Goal: Transaction & Acquisition: Purchase product/service

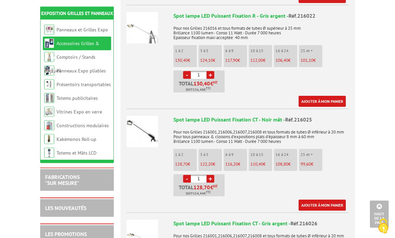
scroll to position [350, 0]
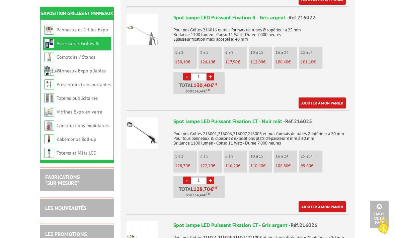
click at [227, 118] on div "Spot lampe LED Puissant Fixation CT - Noir mât - Réf.216025" at bounding box center [260, 122] width 175 height 8
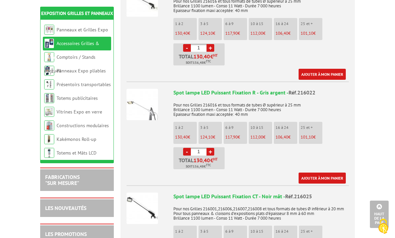
scroll to position [318, 0]
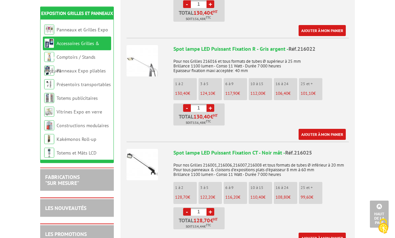
click at [202, 52] on div "Spot lampe LED Puissant Fixation R - Gris argent - Réf.216022" at bounding box center [260, 49] width 175 height 8
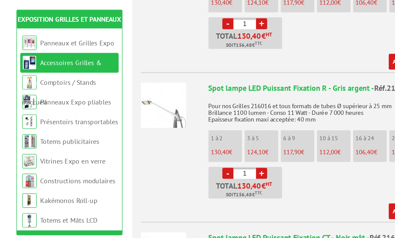
scroll to position [232, 0]
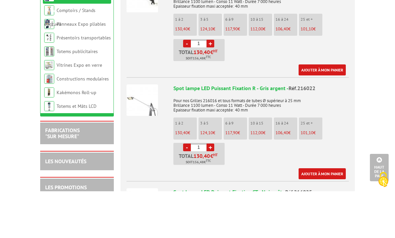
click at [226, 131] on div "Spot lampe LED Puissant Fixation R - Gris argent - Réf.216022" at bounding box center [260, 135] width 175 height 8
click at [151, 131] on img at bounding box center [141, 146] width 31 height 31
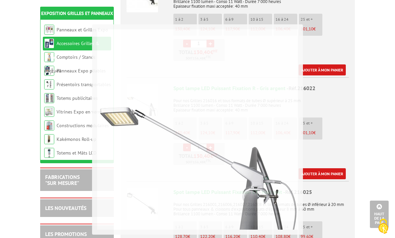
scroll to position [279, 0]
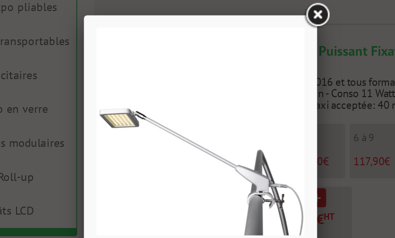
click at [204, 68] on link at bounding box center [210, 74] width 12 height 12
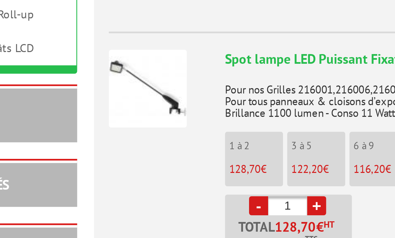
scroll to position [314, 0]
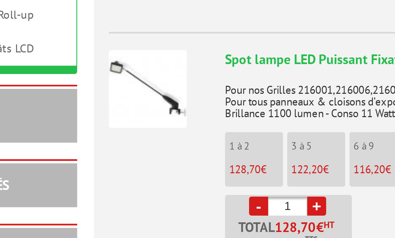
click at [126, 154] on img at bounding box center [141, 169] width 31 height 31
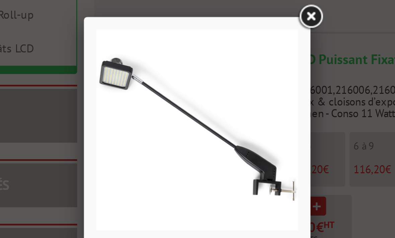
click at [202, 134] on link at bounding box center [208, 140] width 12 height 12
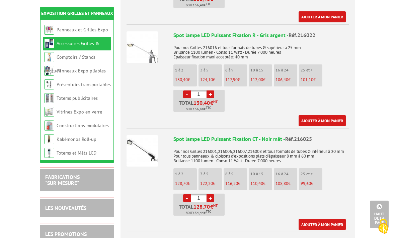
scroll to position [347, 0]
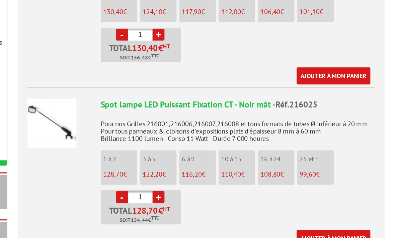
click at [206, 180] on link "+" at bounding box center [210, 184] width 8 height 8
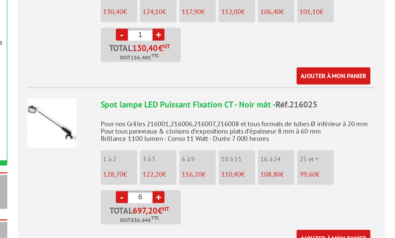
click at [206, 180] on link "+" at bounding box center [210, 184] width 8 height 8
click at [183, 180] on link "-" at bounding box center [187, 184] width 8 height 8
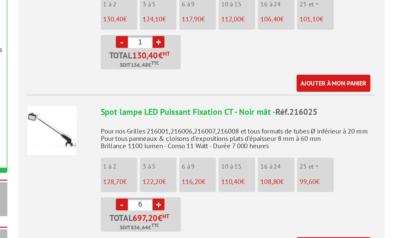
click at [206, 180] on link "+" at bounding box center [210, 184] width 8 height 8
type input "8"
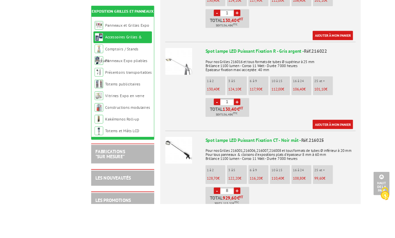
scroll to position [367, 0]
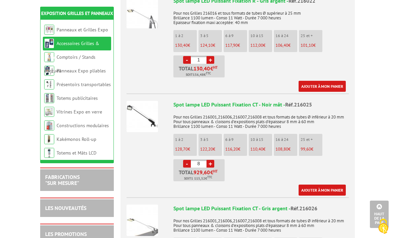
click at [78, 83] on link "Présentoirs transportables" at bounding box center [84, 85] width 54 height 6
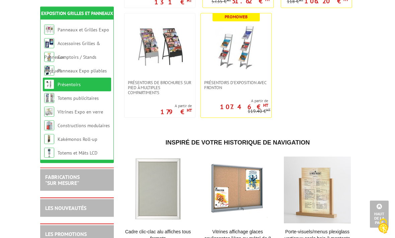
scroll to position [246, 0]
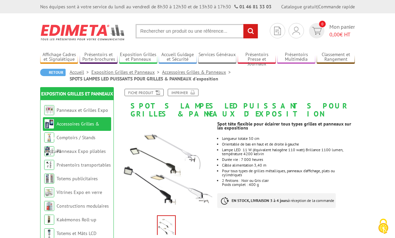
scroll to position [388, 0]
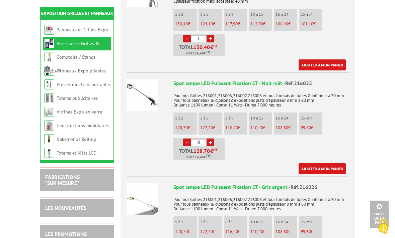
click at [82, 60] on link "Comptoirs / Stands d'accueil" at bounding box center [69, 64] width 51 height 20
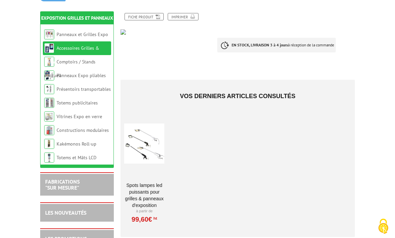
scroll to position [75, 0]
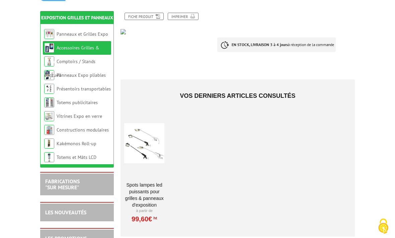
click at [139, 191] on link "SPOTS LAMPES LED PUISSANTS POUR GRILLES & PANNEAUX d'exposition" at bounding box center [144, 195] width 40 height 27
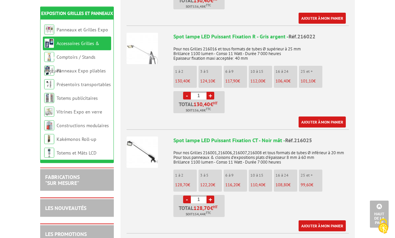
scroll to position [310, 0]
